Goal: Task Accomplishment & Management: Manage account settings

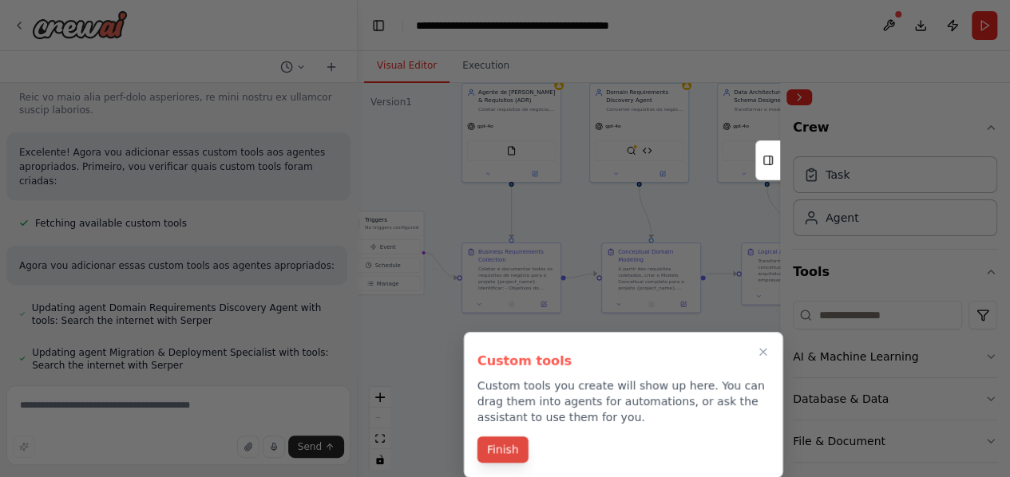
click at [497, 456] on button "Finish" at bounding box center [502, 450] width 51 height 26
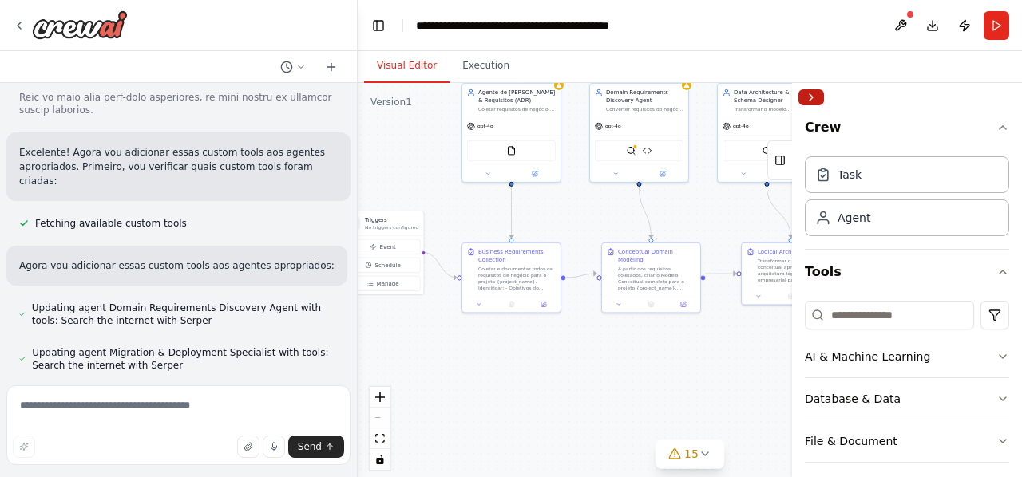
click at [813, 96] on button "Collapse right sidebar" at bounding box center [811, 97] width 26 height 16
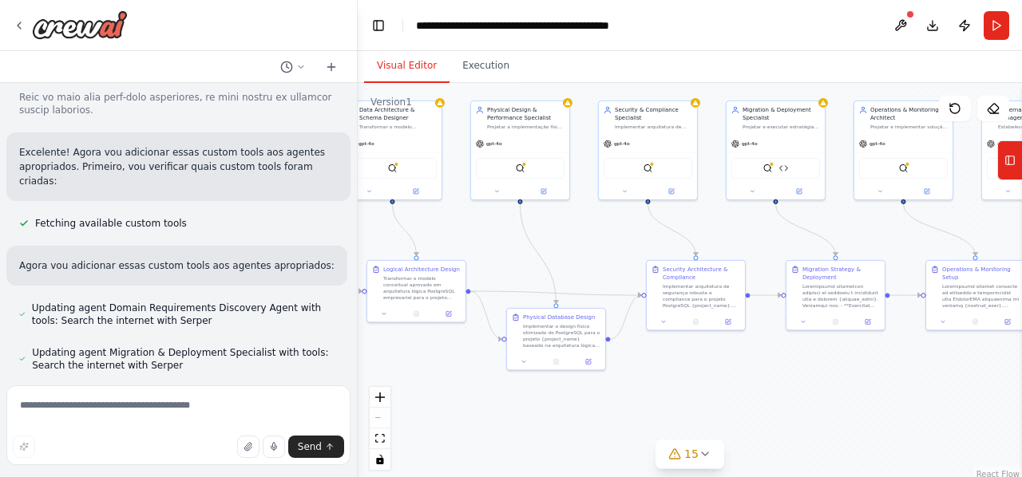
drag, startPoint x: 771, startPoint y: 352, endPoint x: 397, endPoint y: 370, distance: 374.9
click at [397, 370] on div ".deletable-edge-delete-btn { width: 20px; height: 20px; border: 0px solid #ffff…" at bounding box center [690, 282] width 664 height 399
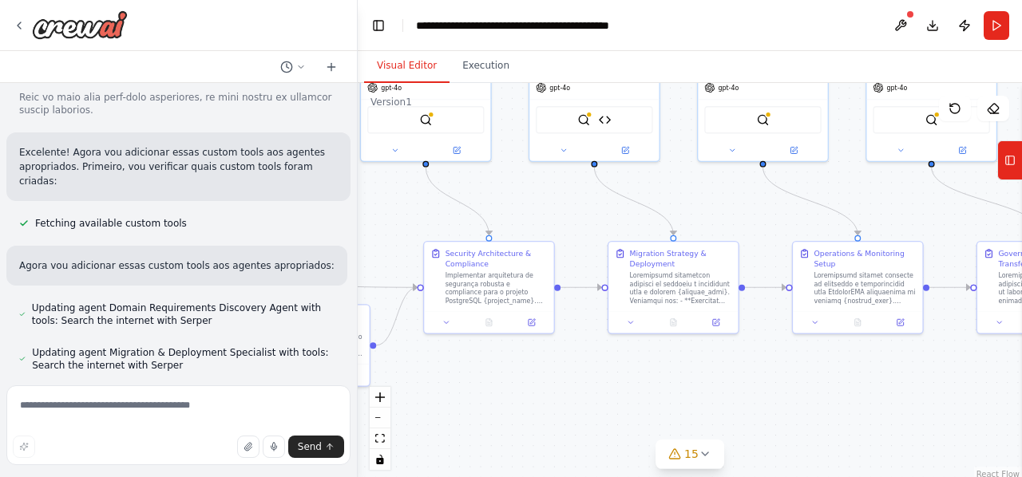
drag, startPoint x: 812, startPoint y: 350, endPoint x: 596, endPoint y: 364, distance: 216.8
click at [596, 364] on div ".deletable-edge-delete-btn { width: 20px; height: 20px; border: 0px solid #ffff…" at bounding box center [690, 282] width 664 height 399
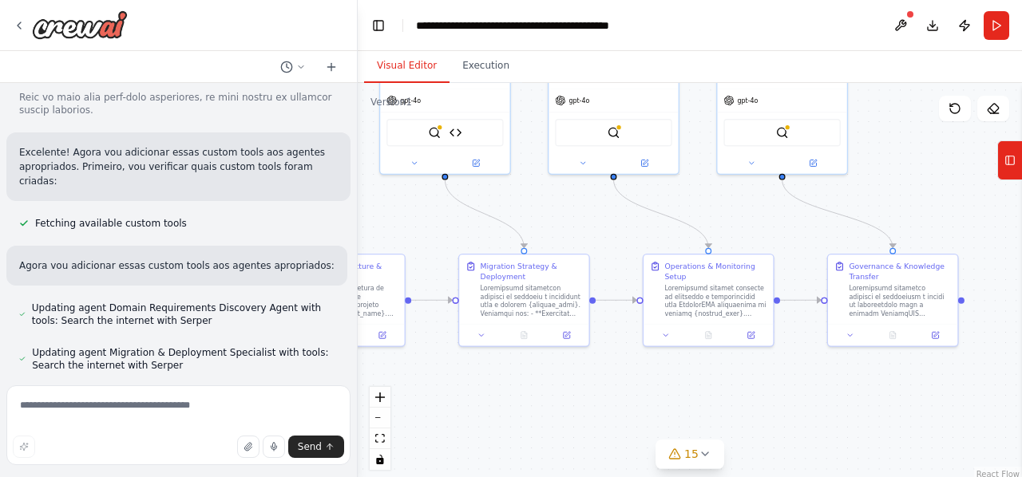
drag, startPoint x: 802, startPoint y: 358, endPoint x: 652, endPoint y: 371, distance: 149.8
click at [652, 371] on div ".deletable-edge-delete-btn { width: 20px; height: 20px; border: 0px solid #ffff…" at bounding box center [690, 282] width 664 height 399
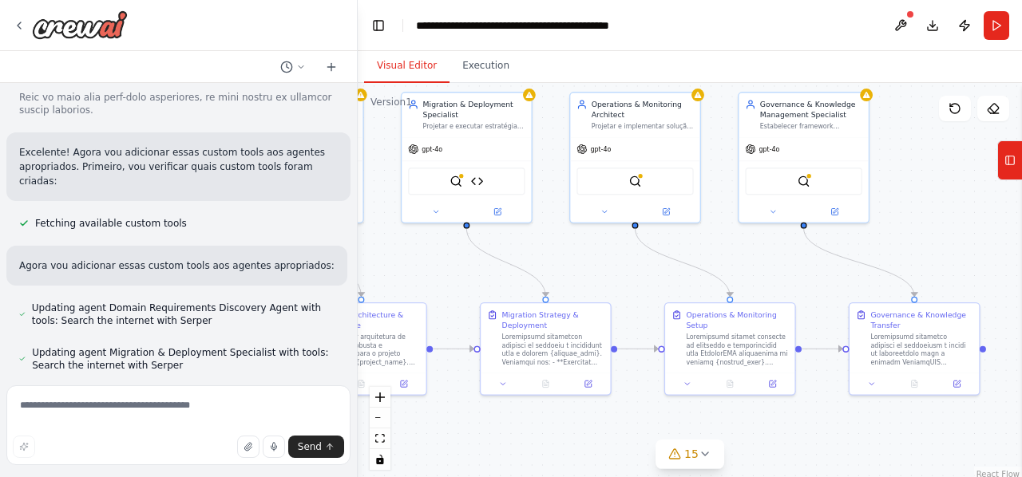
drag, startPoint x: 807, startPoint y: 366, endPoint x: 846, endPoint y: 415, distance: 62.0
click at [846, 415] on div ".deletable-edge-delete-btn { width: 20px; height: 20px; border: 0px solid #ffff…" at bounding box center [690, 282] width 664 height 399
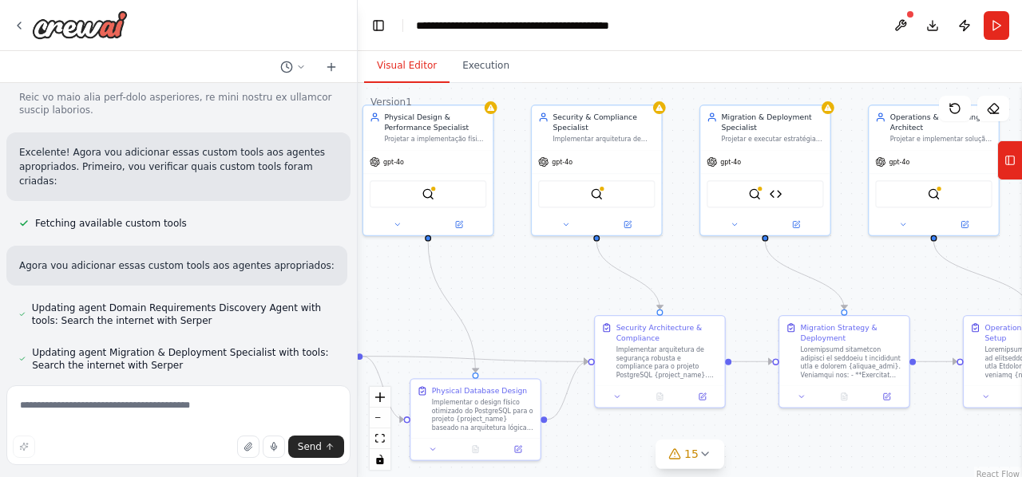
drag, startPoint x: 599, startPoint y: 424, endPoint x: 858, endPoint y: 437, distance: 259.8
click at [858, 437] on div ".deletable-edge-delete-btn { width: 20px; height: 20px; border: 0px solid #ffff…" at bounding box center [690, 282] width 664 height 399
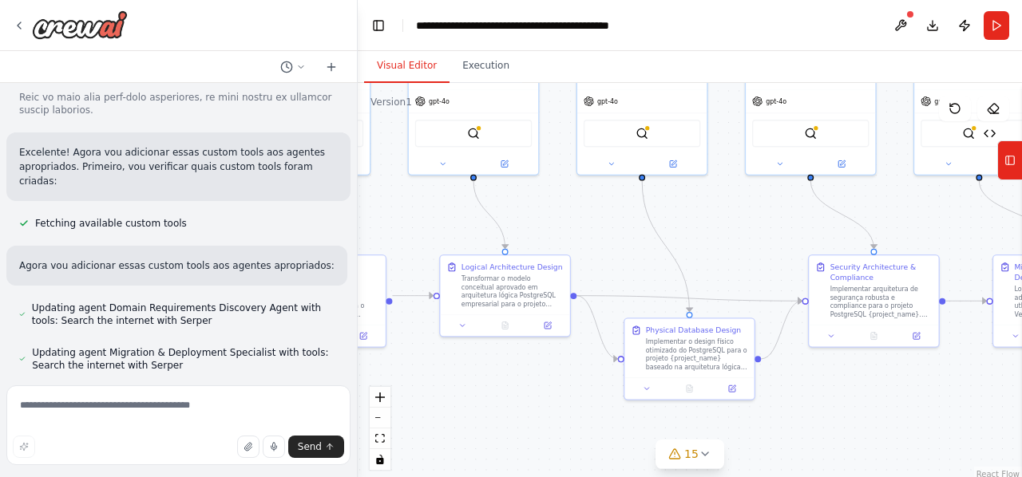
drag, startPoint x: 629, startPoint y: 437, endPoint x: 834, endPoint y: 376, distance: 213.2
click at [834, 376] on div ".deletable-edge-delete-btn { width: 20px; height: 20px; border: 0px solid #ffff…" at bounding box center [690, 282] width 664 height 399
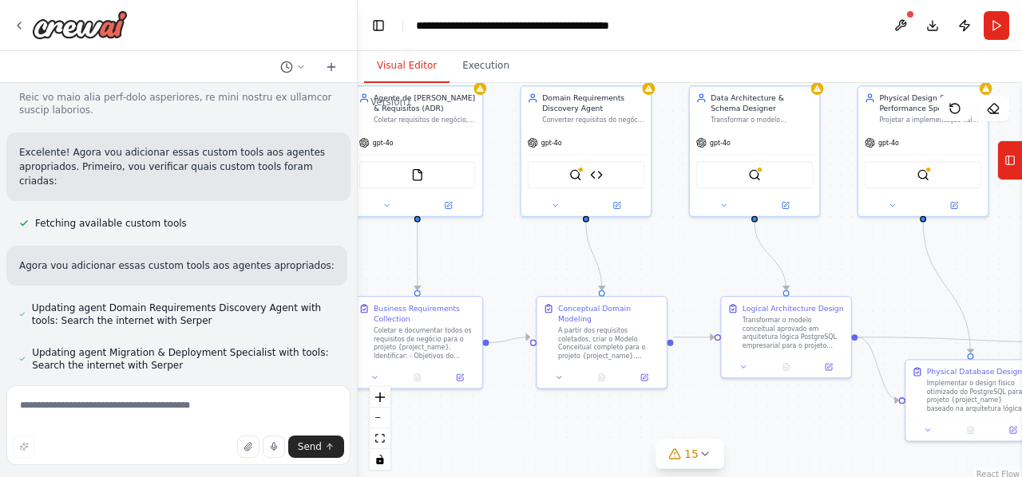
drag, startPoint x: 466, startPoint y: 373, endPoint x: 747, endPoint y: 414, distance: 284.1
click at [747, 414] on div ".deletable-edge-delete-btn { width: 20px; height: 20px; border: 0px solid #ffff…" at bounding box center [690, 282] width 664 height 399
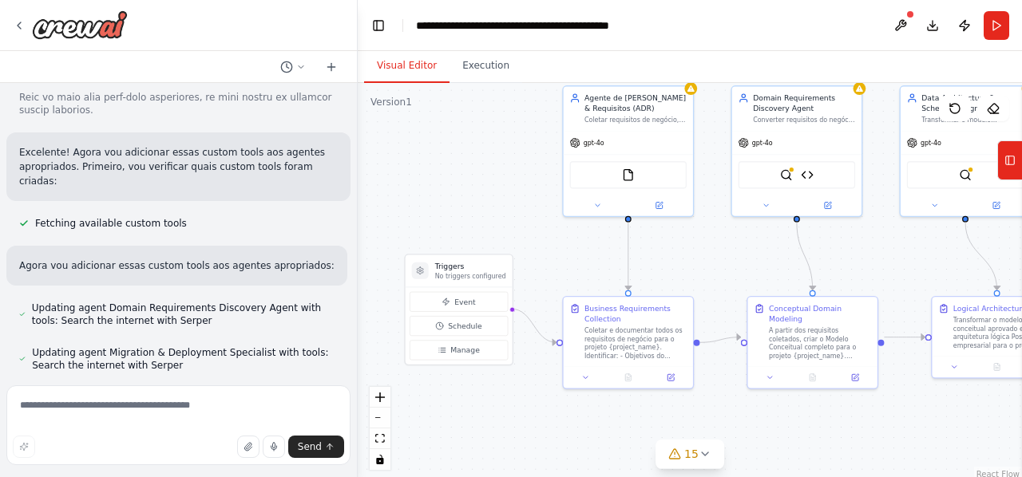
drag, startPoint x: 535, startPoint y: 416, endPoint x: 746, endPoint y: 416, distance: 210.8
click at [746, 416] on div ".deletable-edge-delete-btn { width: 20px; height: 20px; border: 0px solid #ffff…" at bounding box center [690, 282] width 664 height 399
click at [469, 351] on span "Manage" at bounding box center [465, 350] width 30 height 10
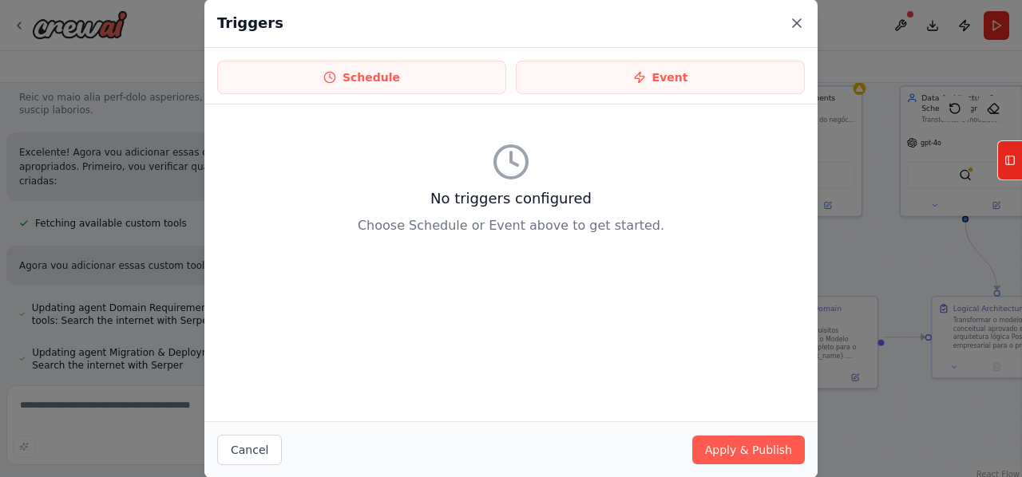
click at [800, 23] on icon at bounding box center [797, 23] width 16 height 16
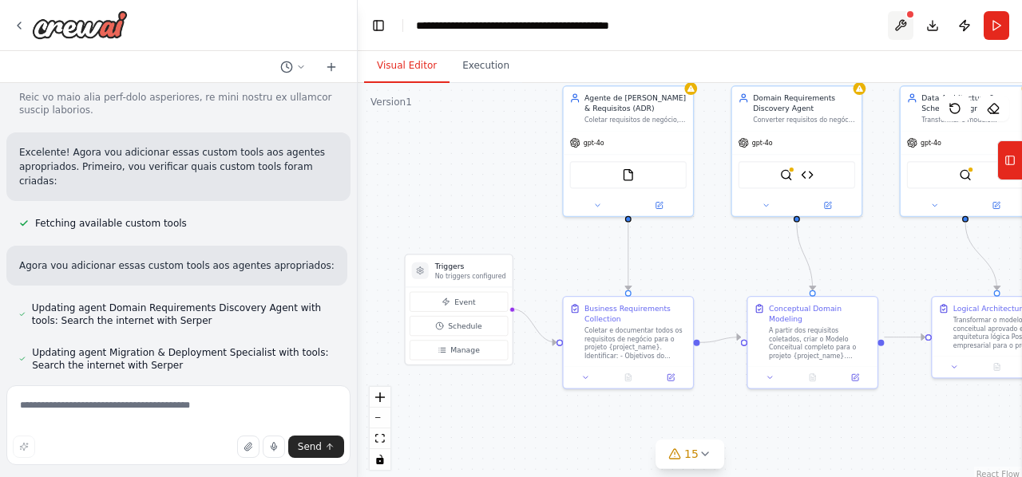
click at [897, 28] on button at bounding box center [901, 25] width 26 height 29
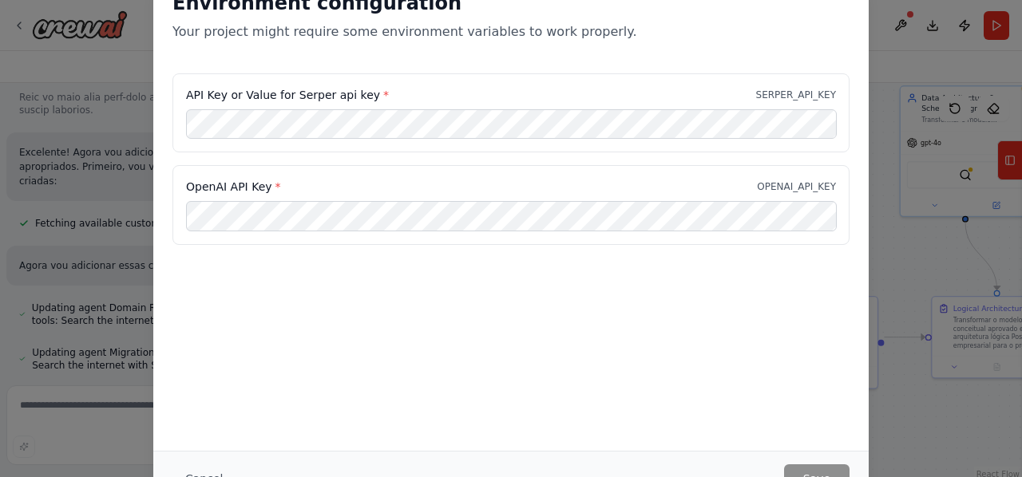
click at [921, 256] on div "Environment configuration Your project might require some environment variables…" at bounding box center [511, 238] width 1022 height 477
click at [877, 15] on div "Environment configuration Your project might require some environment variables…" at bounding box center [511, 238] width 1022 height 477
click at [885, 424] on div "Environment configuration Your project might require some environment variables…" at bounding box center [511, 238] width 1022 height 477
drag, startPoint x: 885, startPoint y: 424, endPoint x: 926, endPoint y: 443, distance: 45.7
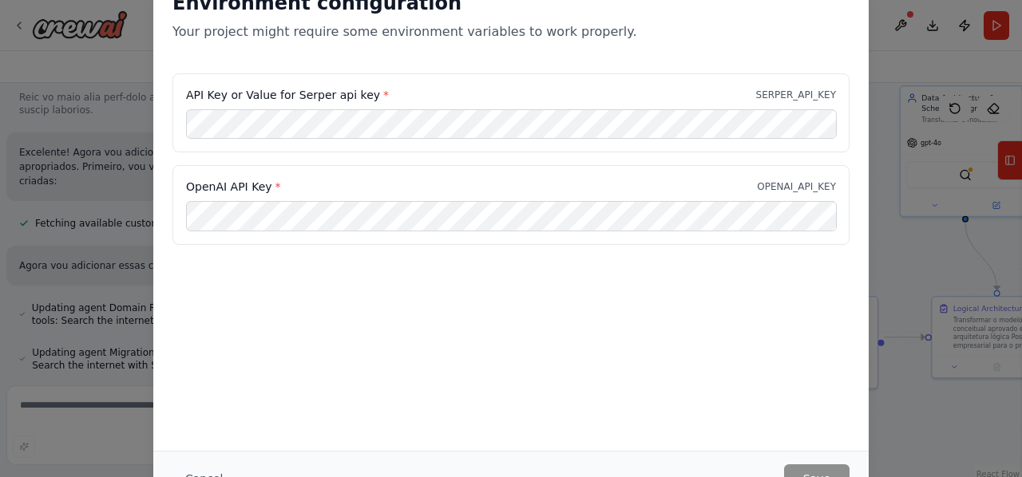
click at [926, 443] on div "Environment configuration Your project might require some environment variables…" at bounding box center [511, 238] width 1022 height 477
click at [397, 304] on div "Environment configuration Your project might require some environment variables…" at bounding box center [510, 211] width 715 height 480
click at [56, 418] on div "Environment configuration Your project might require some environment variables…" at bounding box center [511, 238] width 1022 height 477
click at [61, 374] on div "Environment configuration Your project might require some environment variables…" at bounding box center [511, 238] width 1022 height 477
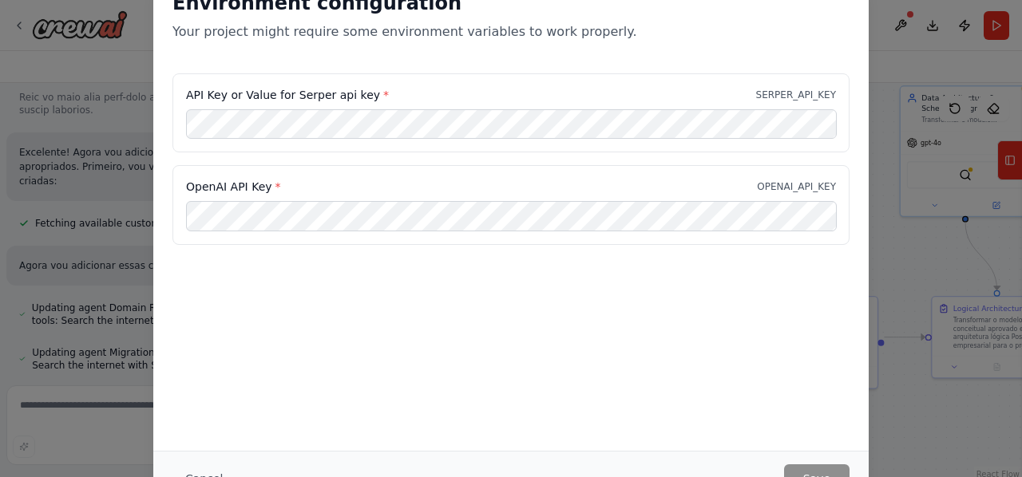
click at [751, 474] on div "Cancel Save" at bounding box center [510, 479] width 677 height 29
click at [887, 34] on div "Environment configuration Your project might require some environment variables…" at bounding box center [511, 238] width 1022 height 477
click at [900, 18] on div "Environment configuration Your project might require some environment variables…" at bounding box center [511, 238] width 1022 height 477
click at [91, 45] on div "Environment configuration Your project might require some environment variables…" at bounding box center [511, 238] width 1022 height 477
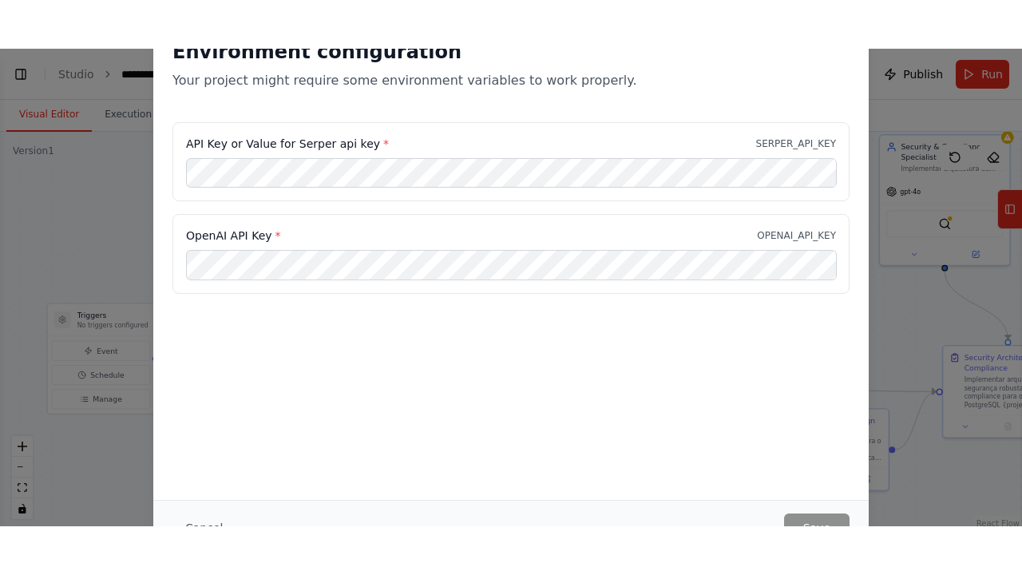
scroll to position [14130, 0]
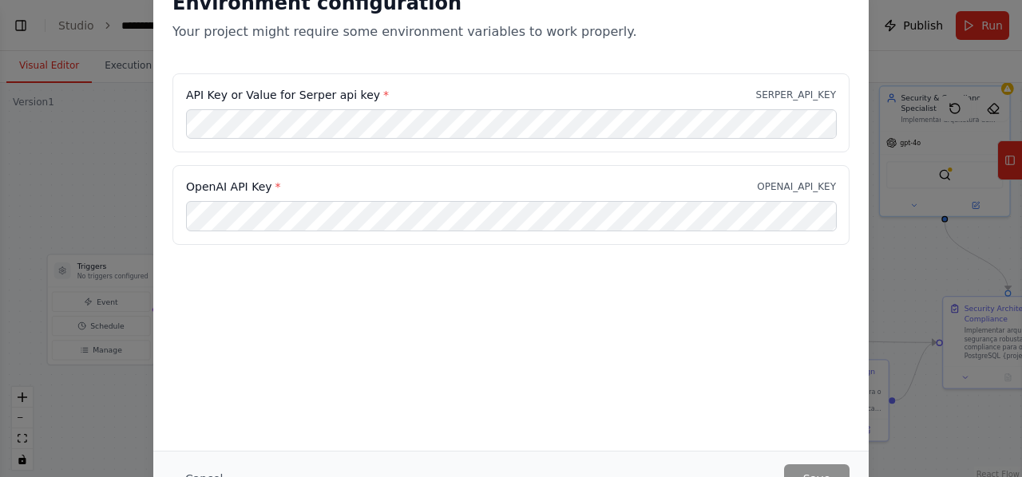
click at [813, 301] on div "Environment configuration Your project might require some environment variables…" at bounding box center [510, 211] width 715 height 480
click at [803, 305] on div "Environment configuration Your project might require some environment variables…" at bounding box center [510, 211] width 715 height 480
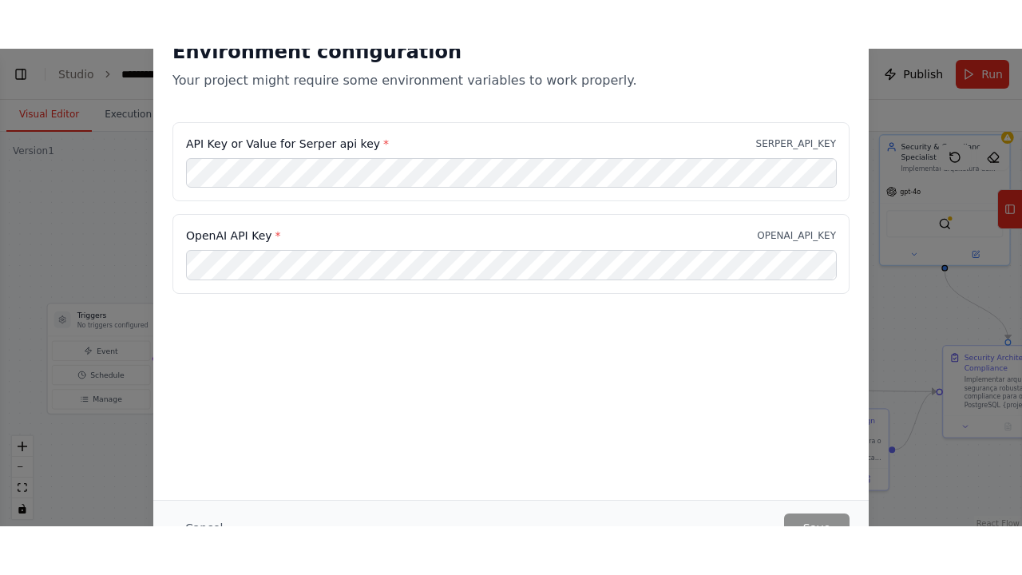
scroll to position [14033, 0]
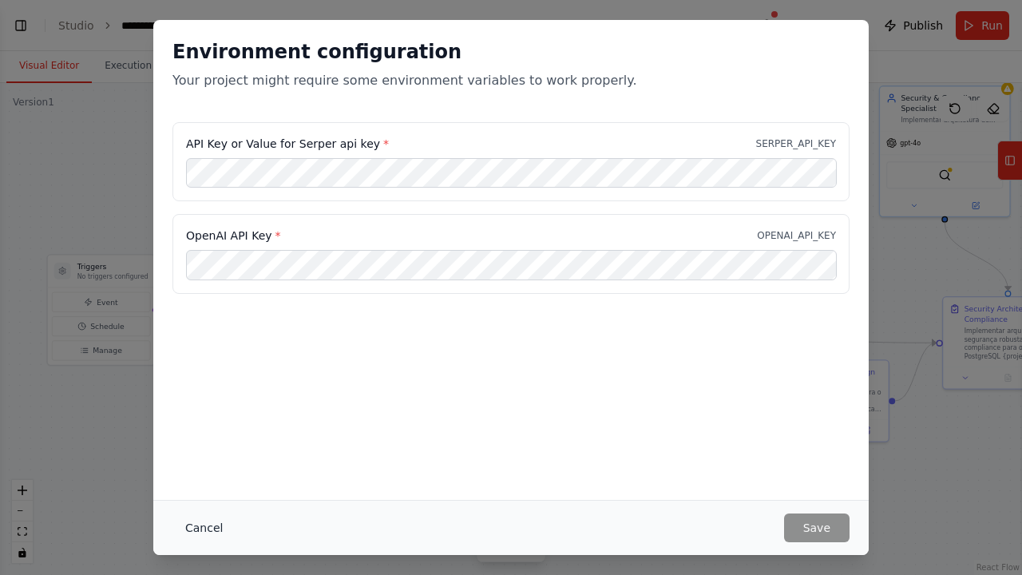
click at [204, 477] on button "Cancel" at bounding box center [203, 527] width 63 height 29
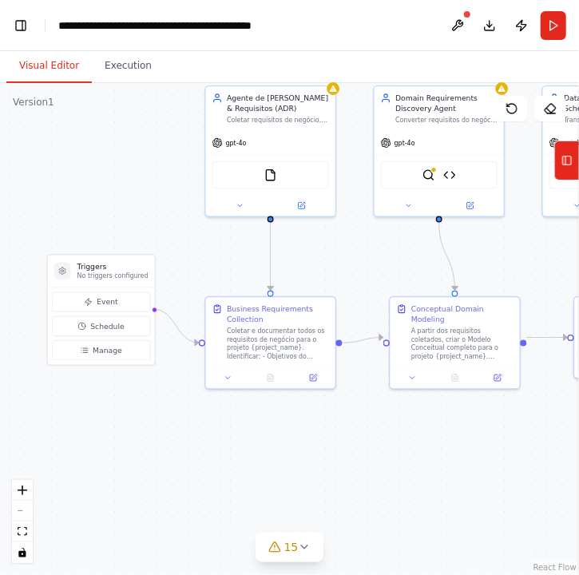
click at [418, 24] on header "**********" at bounding box center [289, 25] width 579 height 51
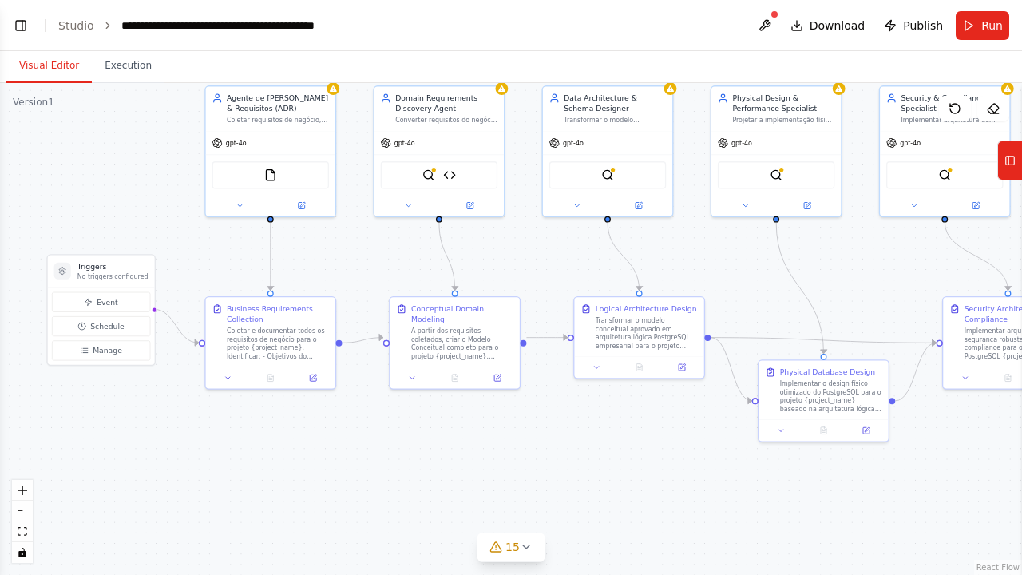
click at [796, 477] on div ".deletable-edge-delete-btn { width: 20px; height: 20px; border: 0px solid #ffff…" at bounding box center [511, 329] width 1022 height 492
click at [23, 477] on icon "fit view" at bounding box center [23, 531] width 10 height 9
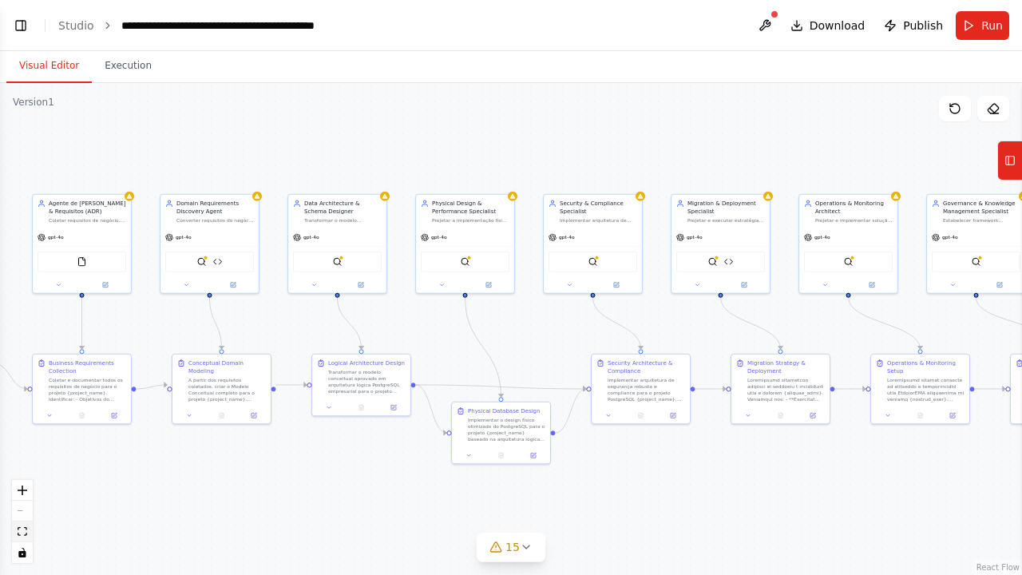
click at [23, 477] on icon "fit view" at bounding box center [23, 531] width 10 height 9
click at [23, 26] on button "Toggle Left Sidebar" at bounding box center [21, 25] width 22 height 22
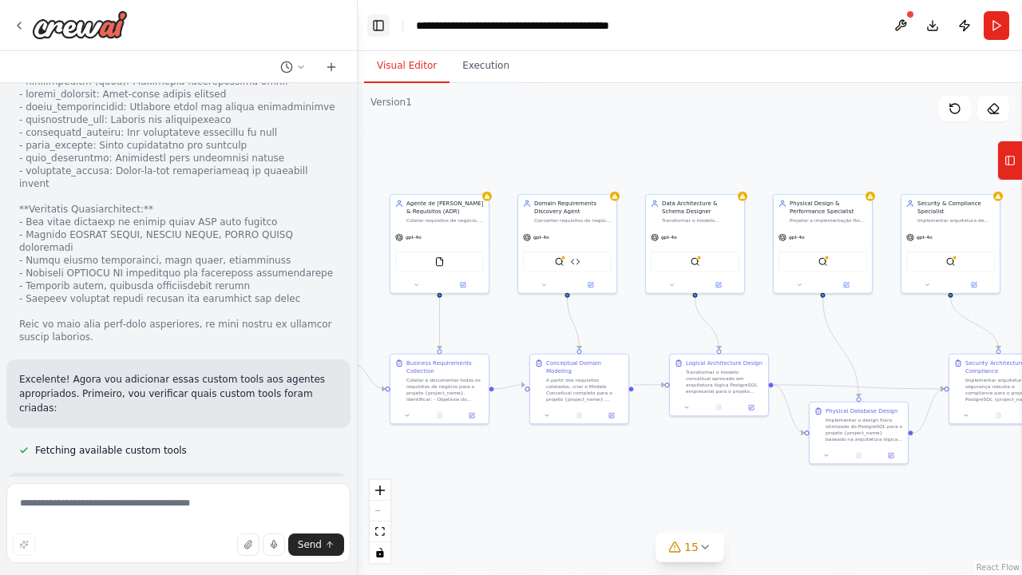
click at [23, 26] on icon at bounding box center [19, 25] width 13 height 13
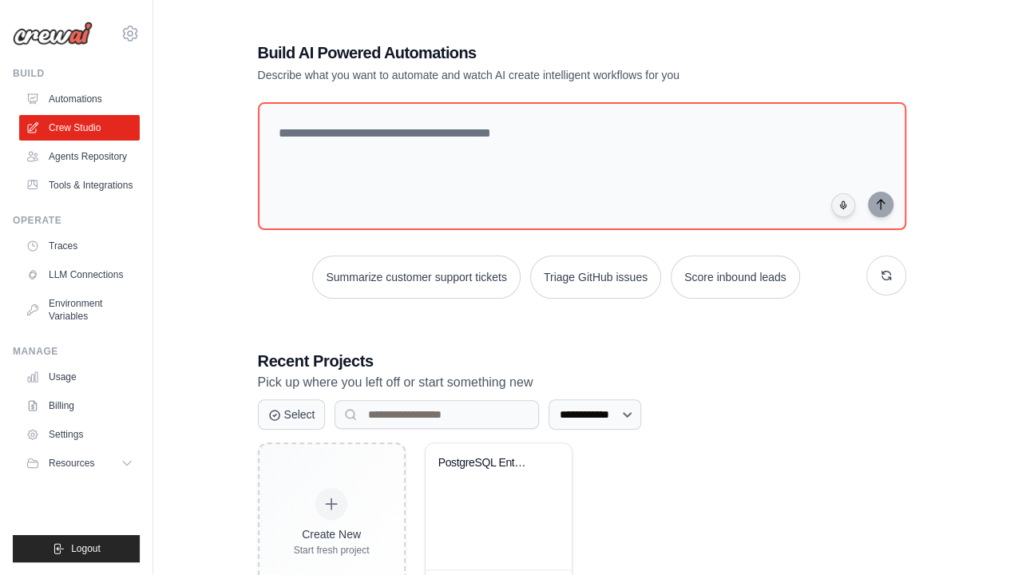
scroll to position [67, 0]
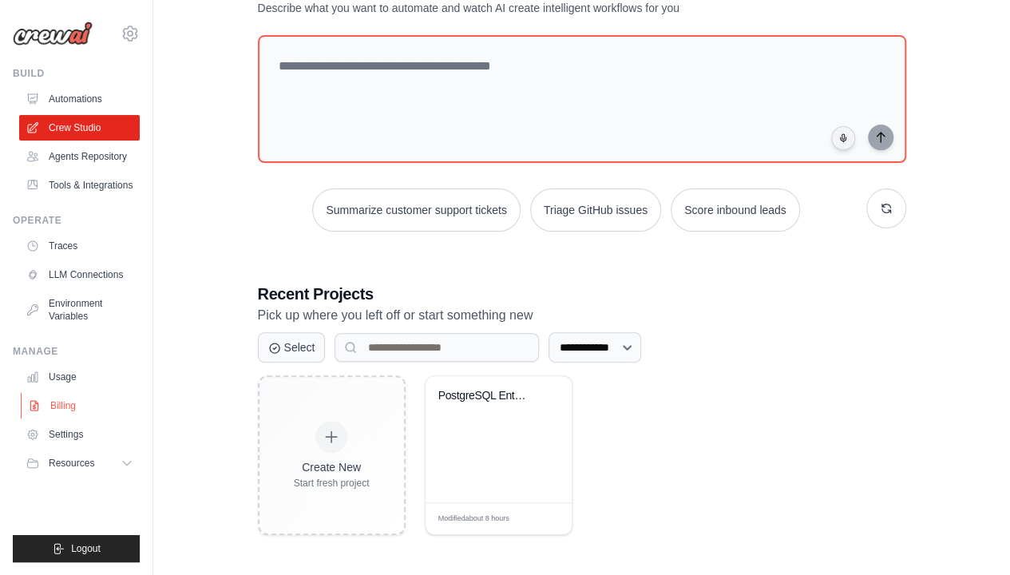
click at [57, 402] on link "Billing" at bounding box center [81, 406] width 121 height 26
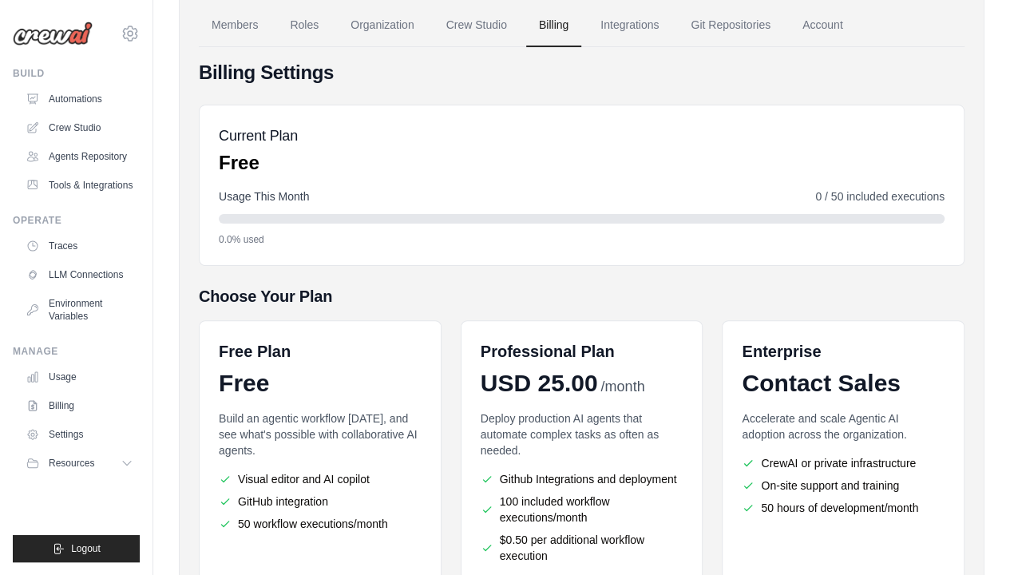
scroll to position [160, 0]
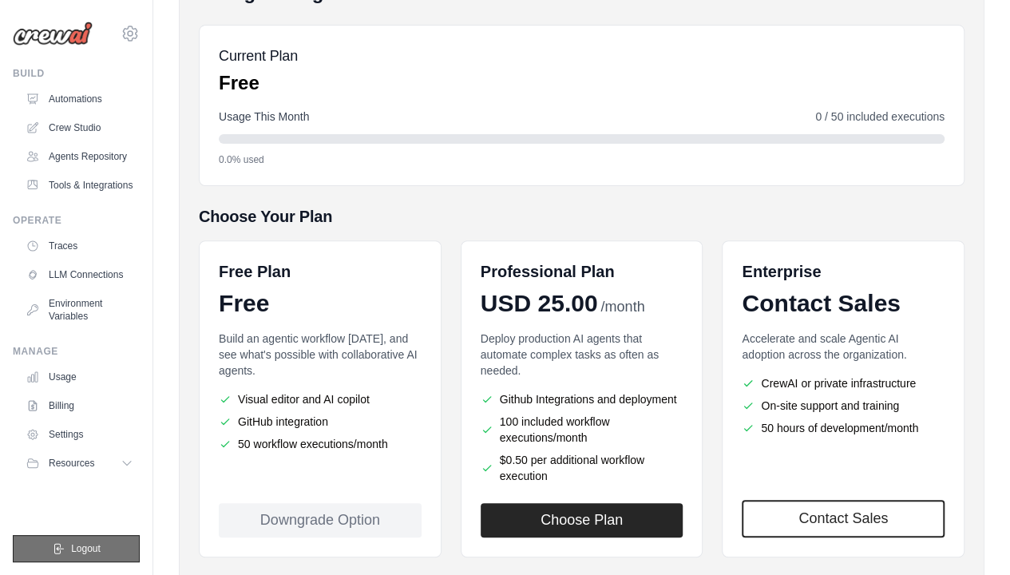
click at [75, 545] on span "Logout" at bounding box center [86, 548] width 30 height 13
